Goal: Information Seeking & Learning: Learn about a topic

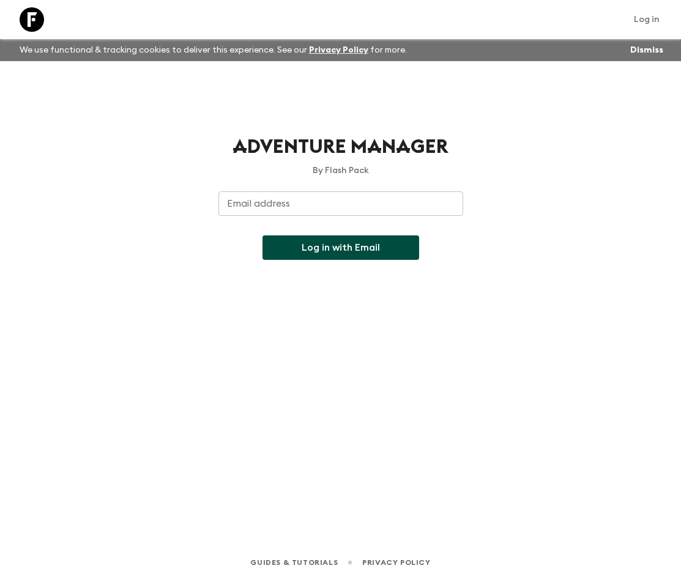
click at [253, 201] on input "Email address" at bounding box center [340, 203] width 245 height 24
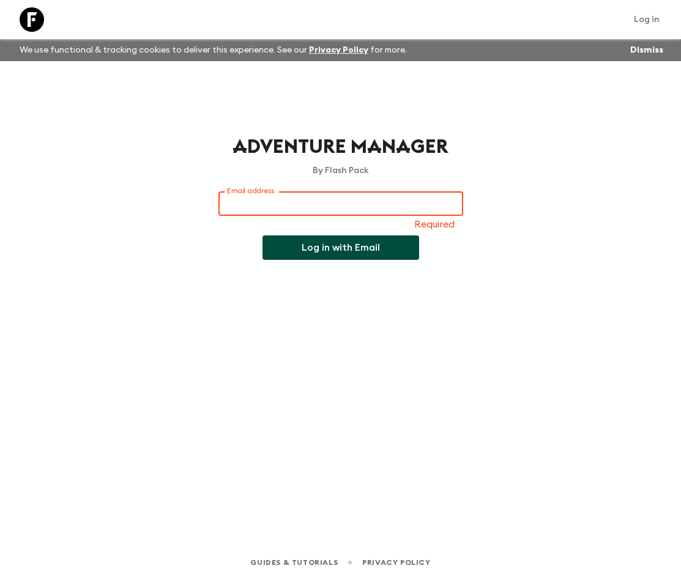
click at [260, 198] on input "Email address" at bounding box center [340, 203] width 245 height 24
type input "[EMAIL_ADDRESS][PERSON_NAME][DOMAIN_NAME]"
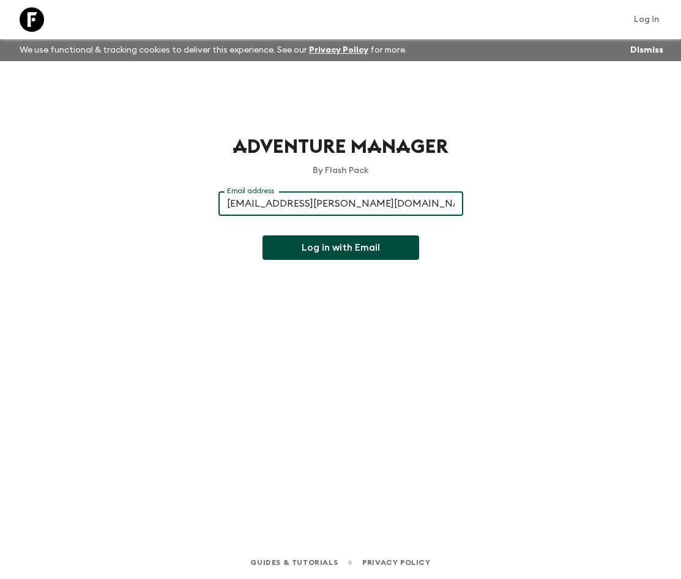
click at [307, 249] on button "Log in with Email" at bounding box center [340, 247] width 157 height 24
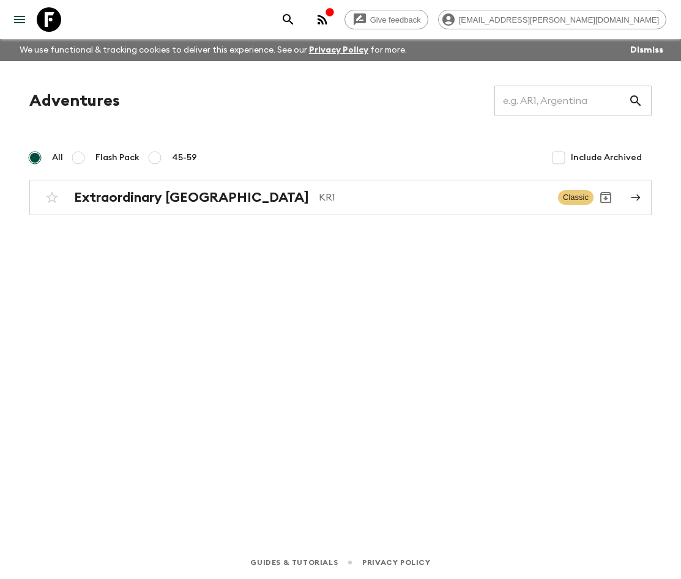
drag, startPoint x: 677, startPoint y: 89, endPoint x: 818, endPoint y: 95, distance: 140.8
click at [681, 95] on html "Give feedback [EMAIL_ADDRESS][PERSON_NAME][DOMAIN_NAME] We use functional & tra…" at bounding box center [340, 289] width 681 height 579
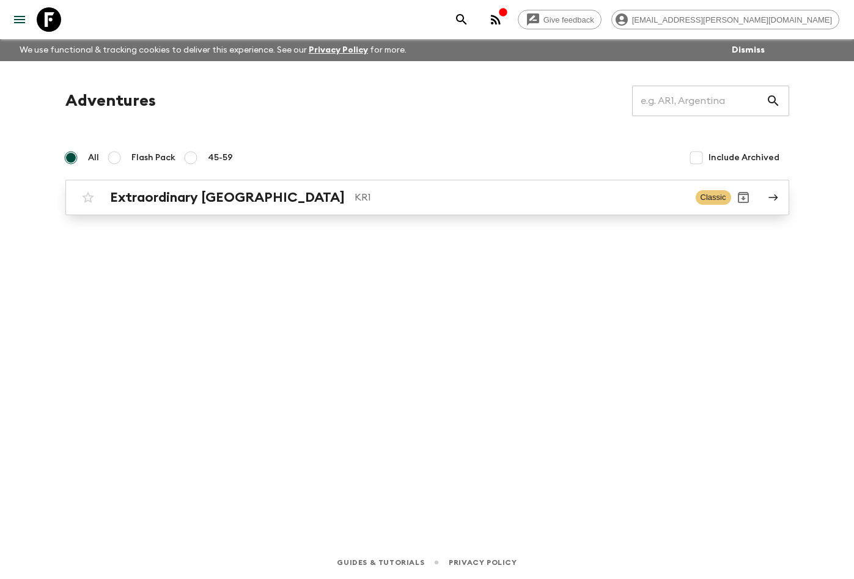
click at [196, 200] on h2 "Extraordinary [GEOGRAPHIC_DATA]" at bounding box center [227, 198] width 235 height 16
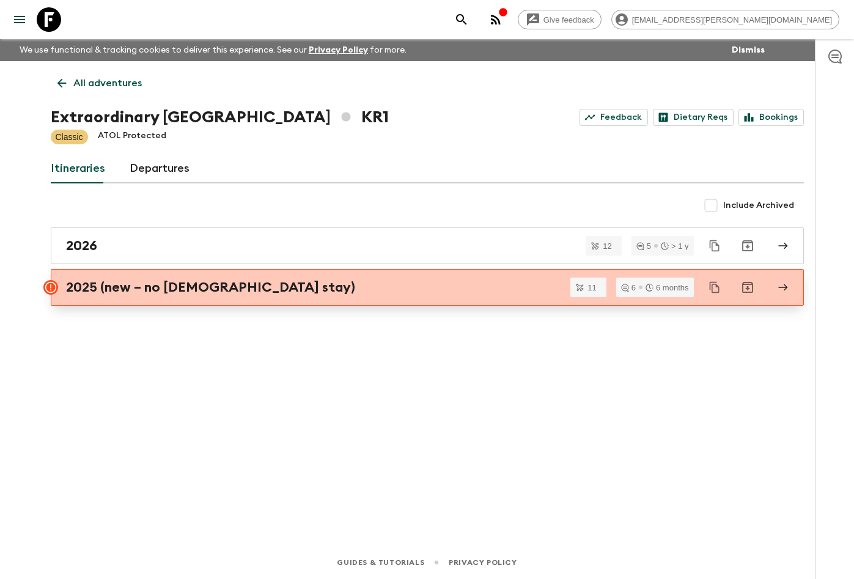
click at [172, 291] on h2 "2025 (new – no [DEMOGRAPHIC_DATA] stay)" at bounding box center [210, 287] width 289 height 16
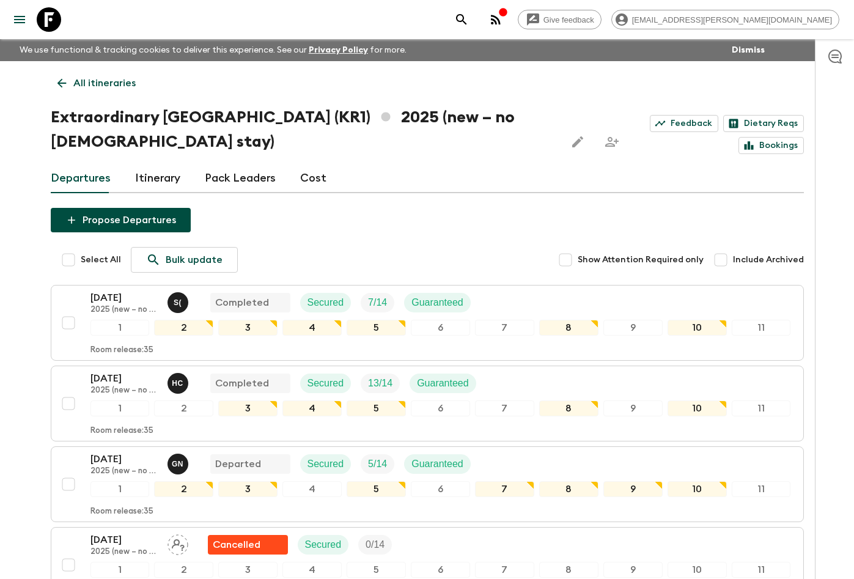
click at [139, 182] on link "Itinerary" at bounding box center [157, 178] width 45 height 29
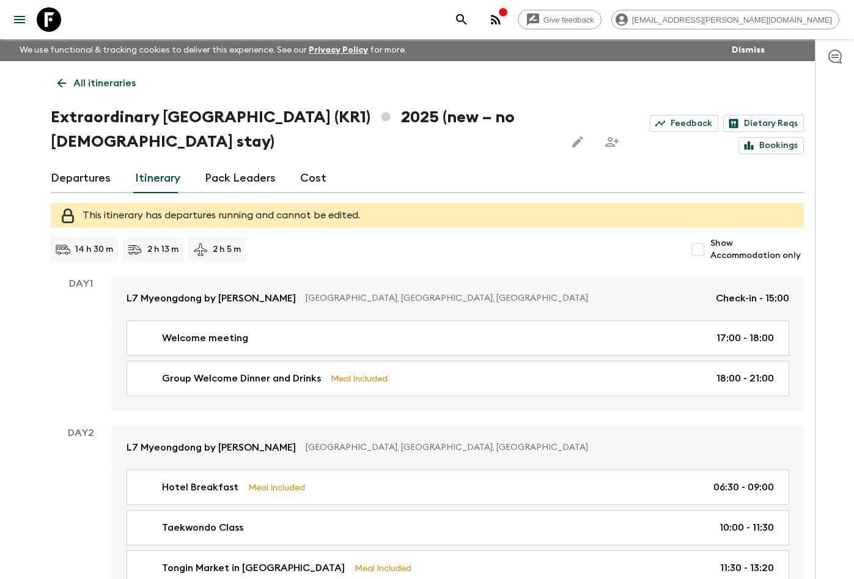
click at [258, 175] on link "Pack Leaders" at bounding box center [240, 178] width 71 height 29
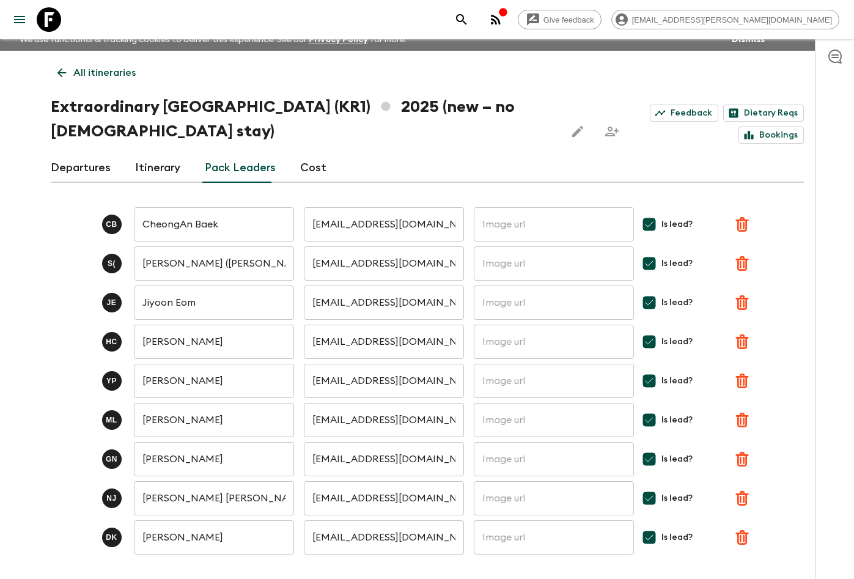
scroll to position [7, 0]
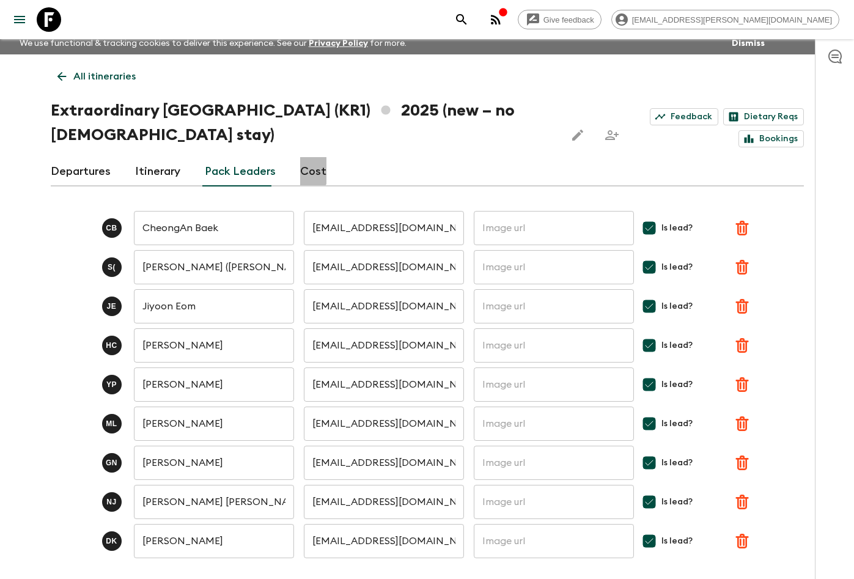
click at [303, 171] on link "Cost" at bounding box center [313, 171] width 26 height 29
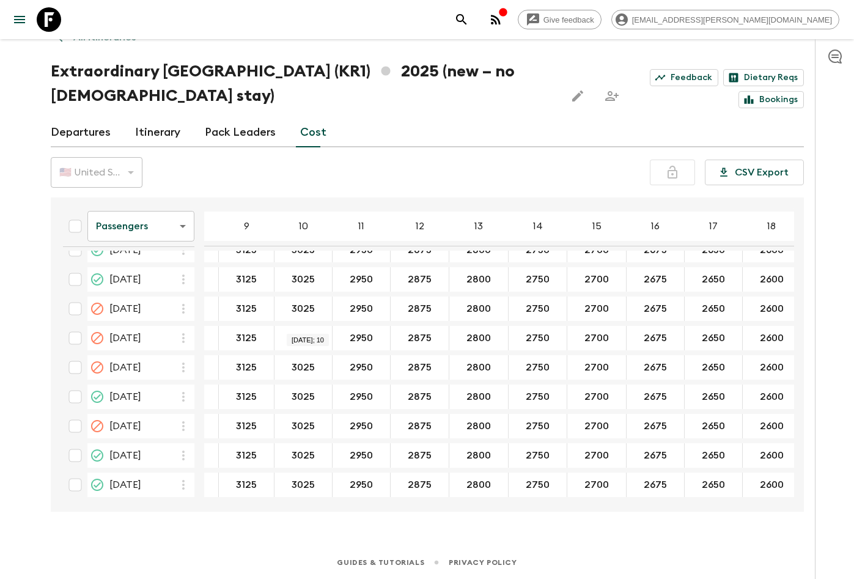
scroll to position [551, 0]
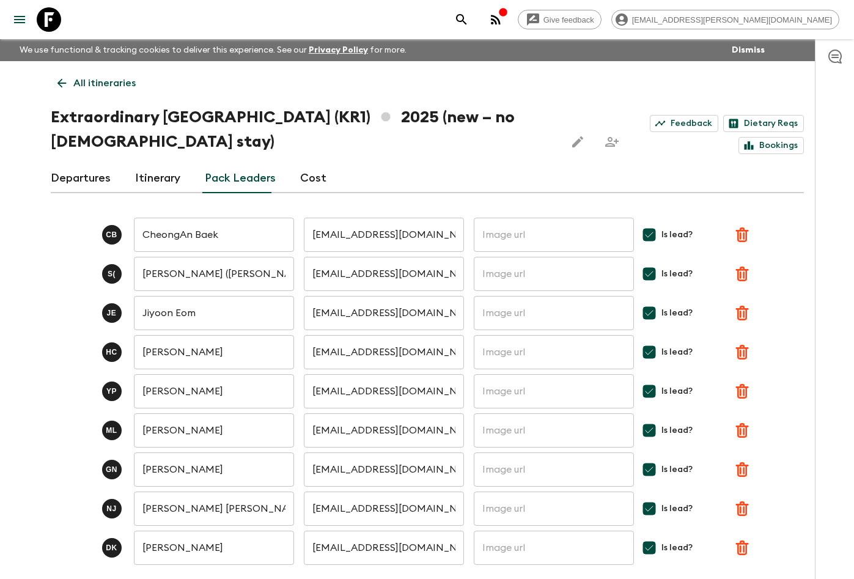
click at [302, 175] on link "Cost" at bounding box center [313, 178] width 26 height 29
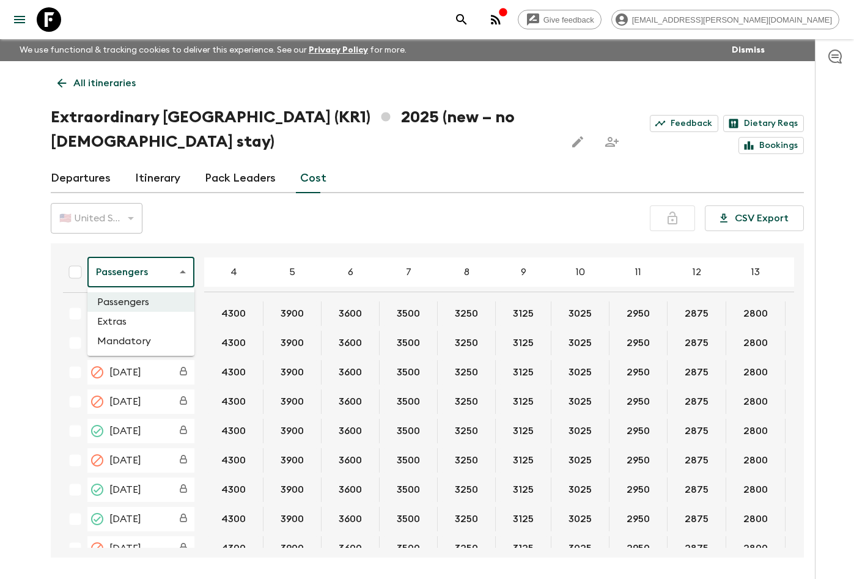
click at [145, 263] on body "Give feedback poppy.millar@thedragontrip.com We use functional & tracking cooki…" at bounding box center [427, 312] width 854 height 625
click at [135, 317] on li "Extras" at bounding box center [140, 322] width 107 height 20
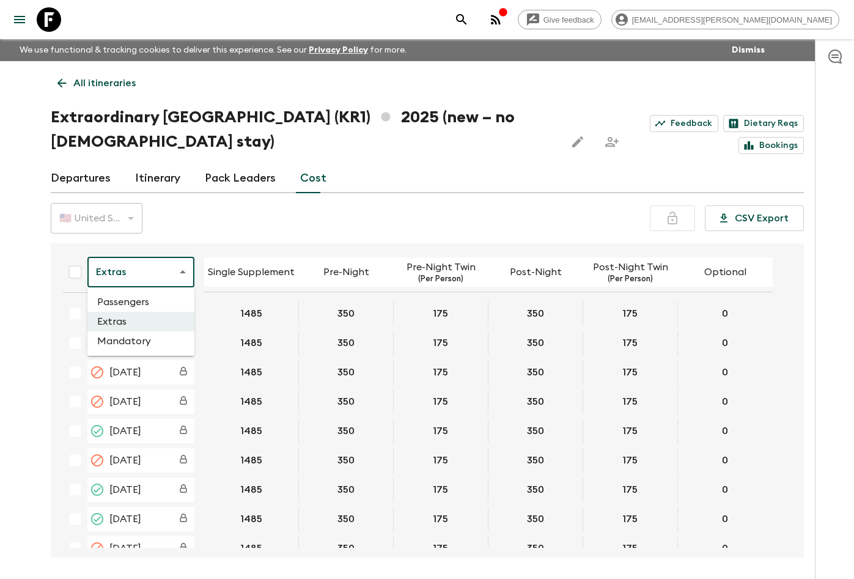
click at [162, 268] on body "Give feedback poppy.millar@thedragontrip.com We use functional & tracking cooki…" at bounding box center [427, 312] width 854 height 625
click at [149, 334] on li "Mandatory" at bounding box center [140, 341] width 107 height 20
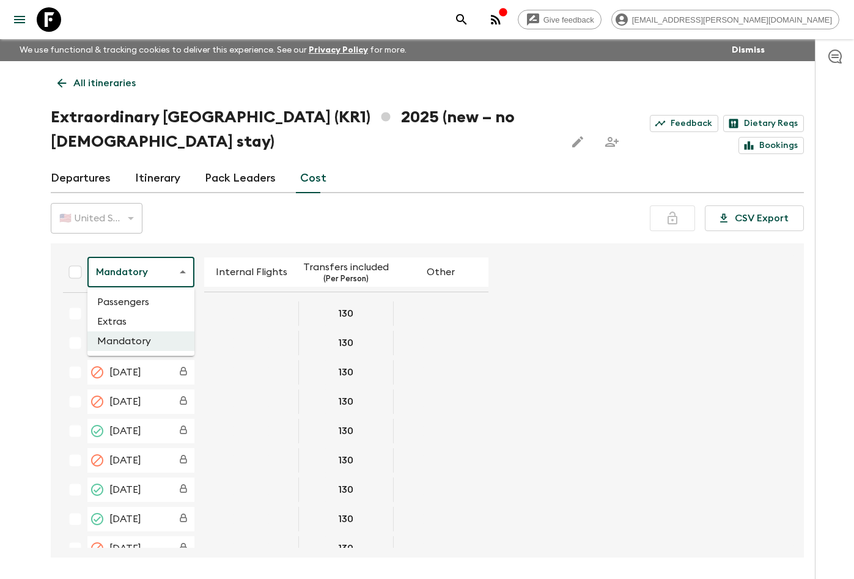
click at [156, 271] on body "Give feedback poppy.millar@thedragontrip.com We use functional & tracking cooki…" at bounding box center [427, 312] width 854 height 625
click at [150, 296] on li "Passengers" at bounding box center [140, 302] width 107 height 20
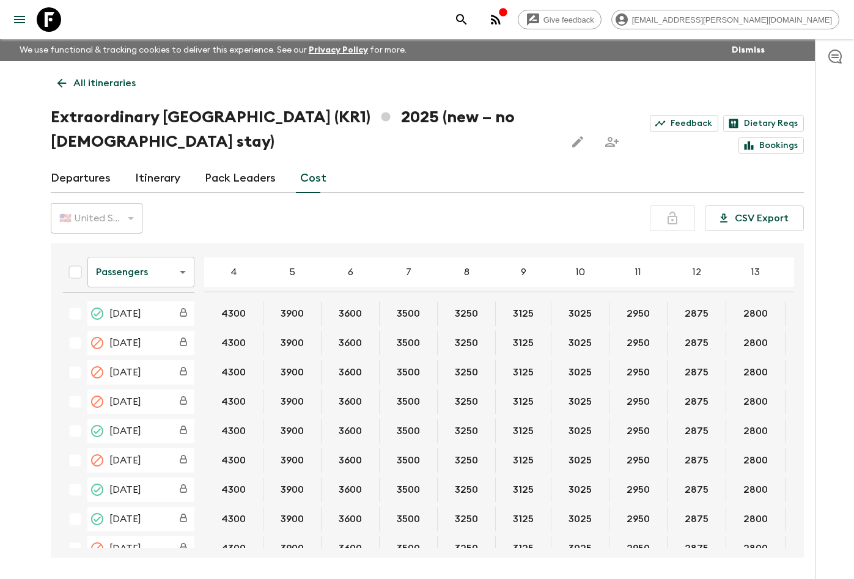
click at [43, 250] on div "All itineraries Extraordinary South Korea (KR1) 2025 (new – no temple stay) Fee…" at bounding box center [427, 309] width 783 height 496
click at [109, 83] on p "All itineraries" at bounding box center [104, 83] width 62 height 15
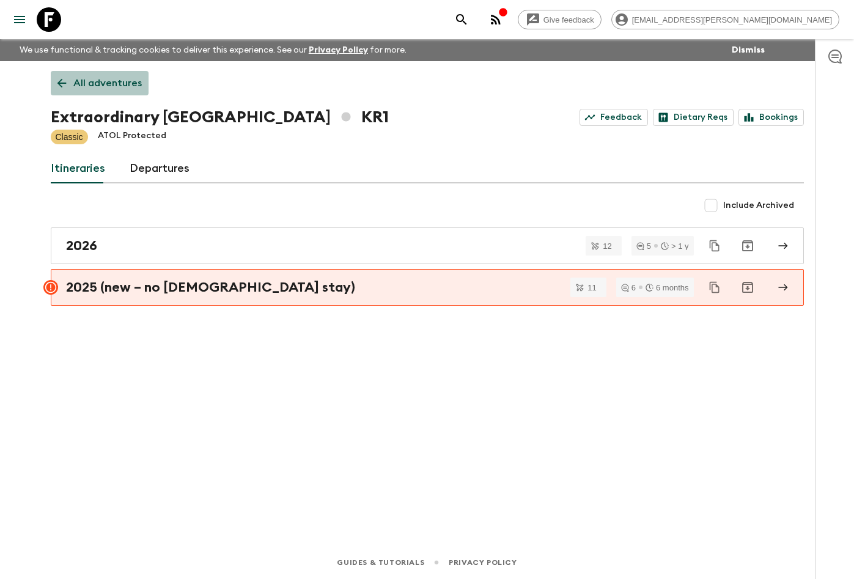
click at [109, 83] on p "All adventures" at bounding box center [107, 83] width 68 height 15
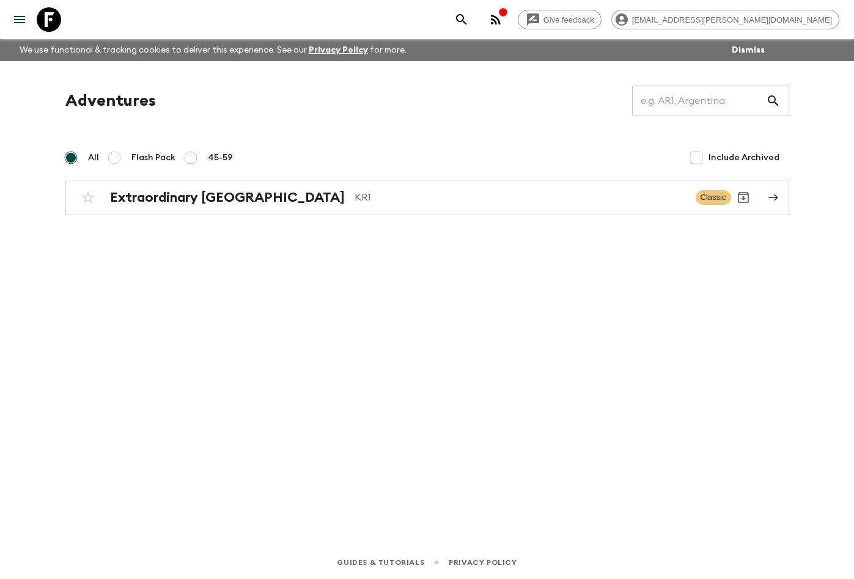
click at [133, 154] on span "Flash Pack" at bounding box center [153, 158] width 44 height 12
click at [122, 154] on input "Flash Pack" at bounding box center [114, 157] width 15 height 15
radio input "true"
click at [83, 155] on label "All" at bounding box center [79, 158] width 40 height 24
click at [78, 155] on input "All" at bounding box center [71, 157] width 15 height 15
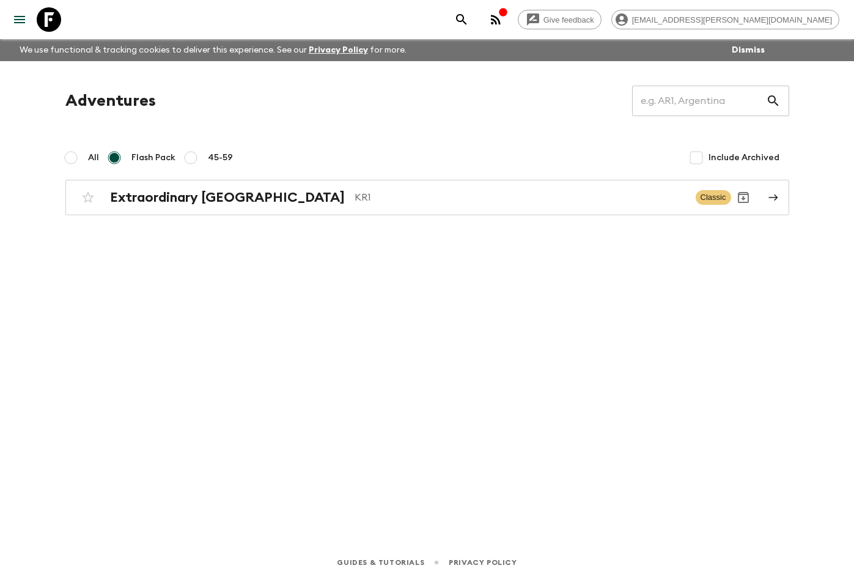
radio input "true"
click at [251, 196] on h2 "Extraordinary South Korea" at bounding box center [227, 198] width 235 height 16
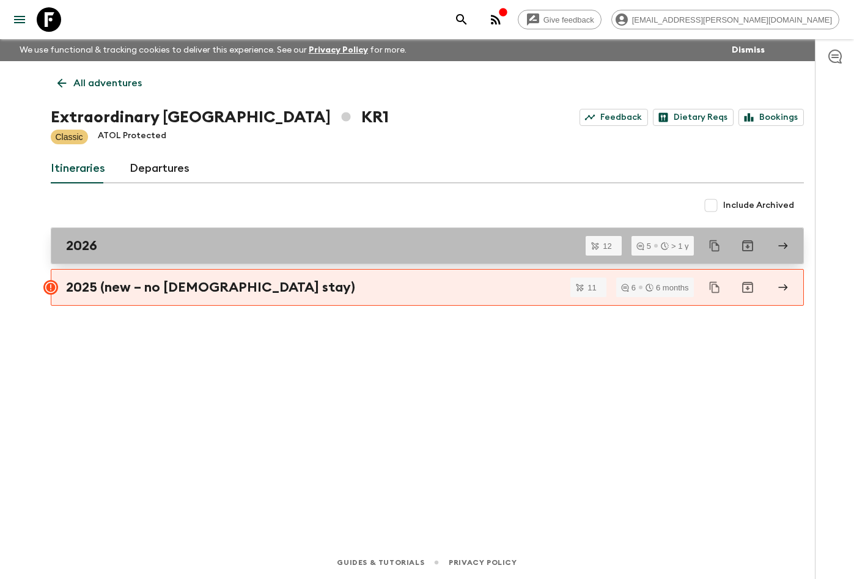
click at [231, 242] on div "2026" at bounding box center [415, 246] width 699 height 16
